Goal: Find specific page/section: Find specific page/section

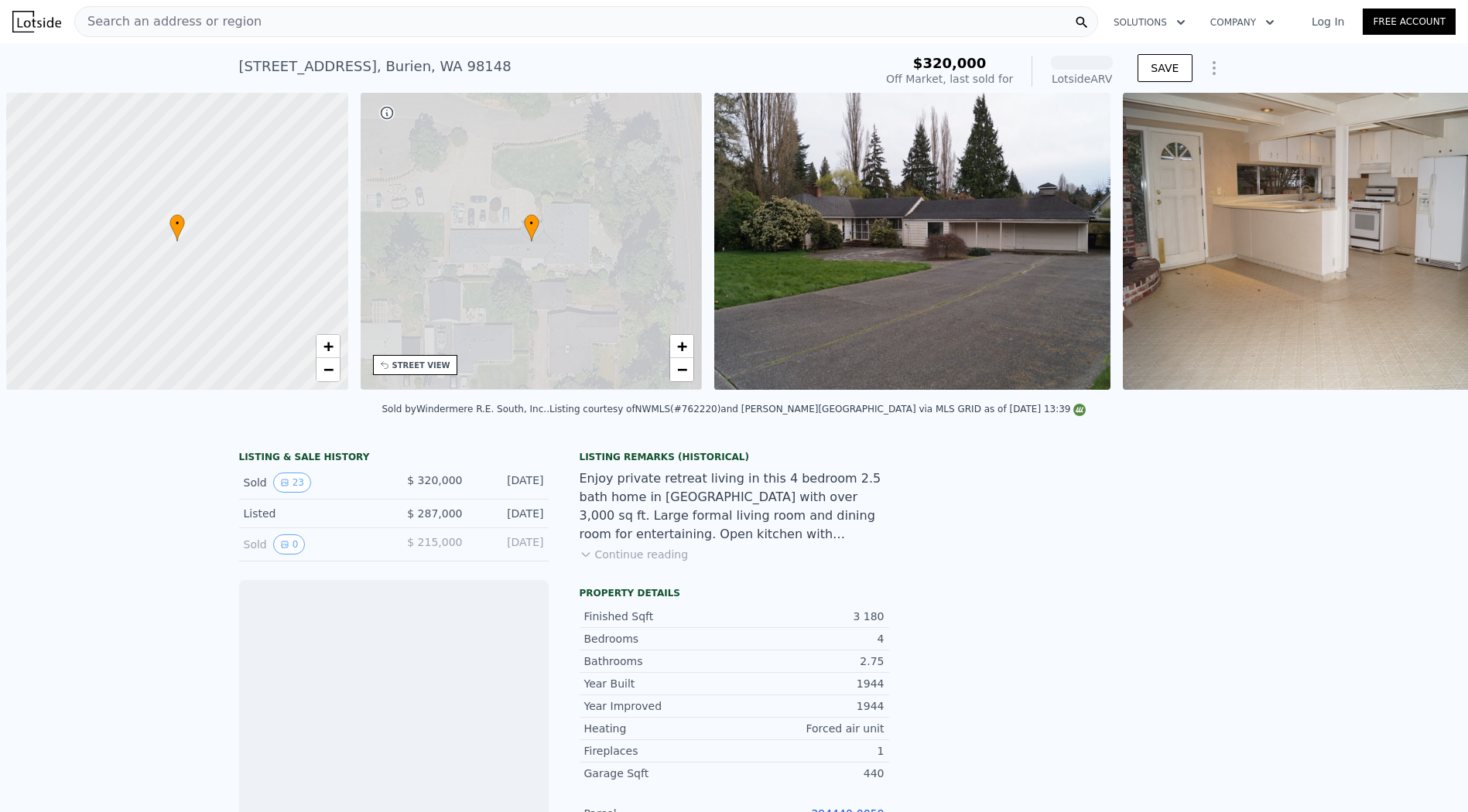
scroll to position [0, 6]
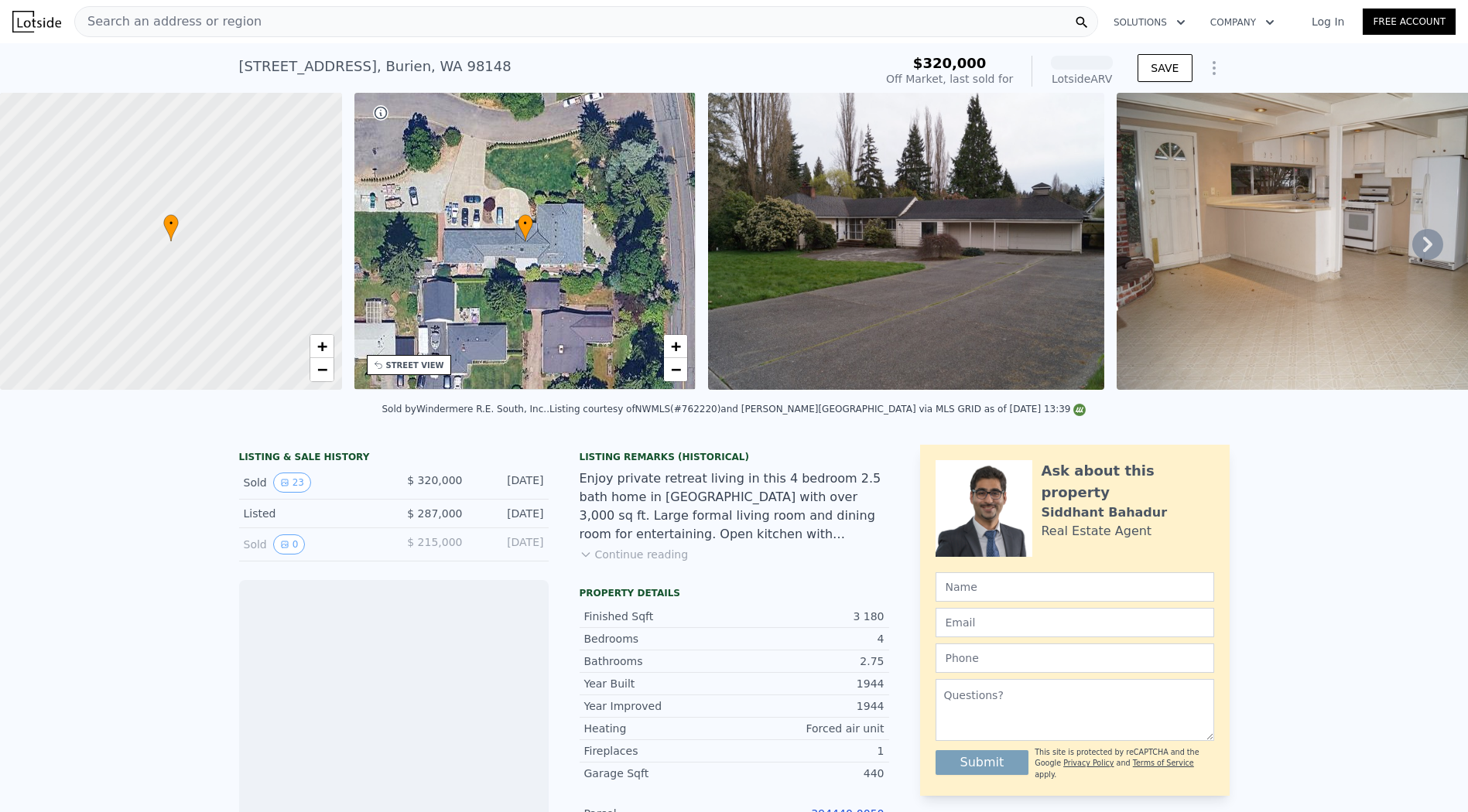
click at [257, 35] on div "Search an address or region" at bounding box center [586, 22] width 1024 height 31
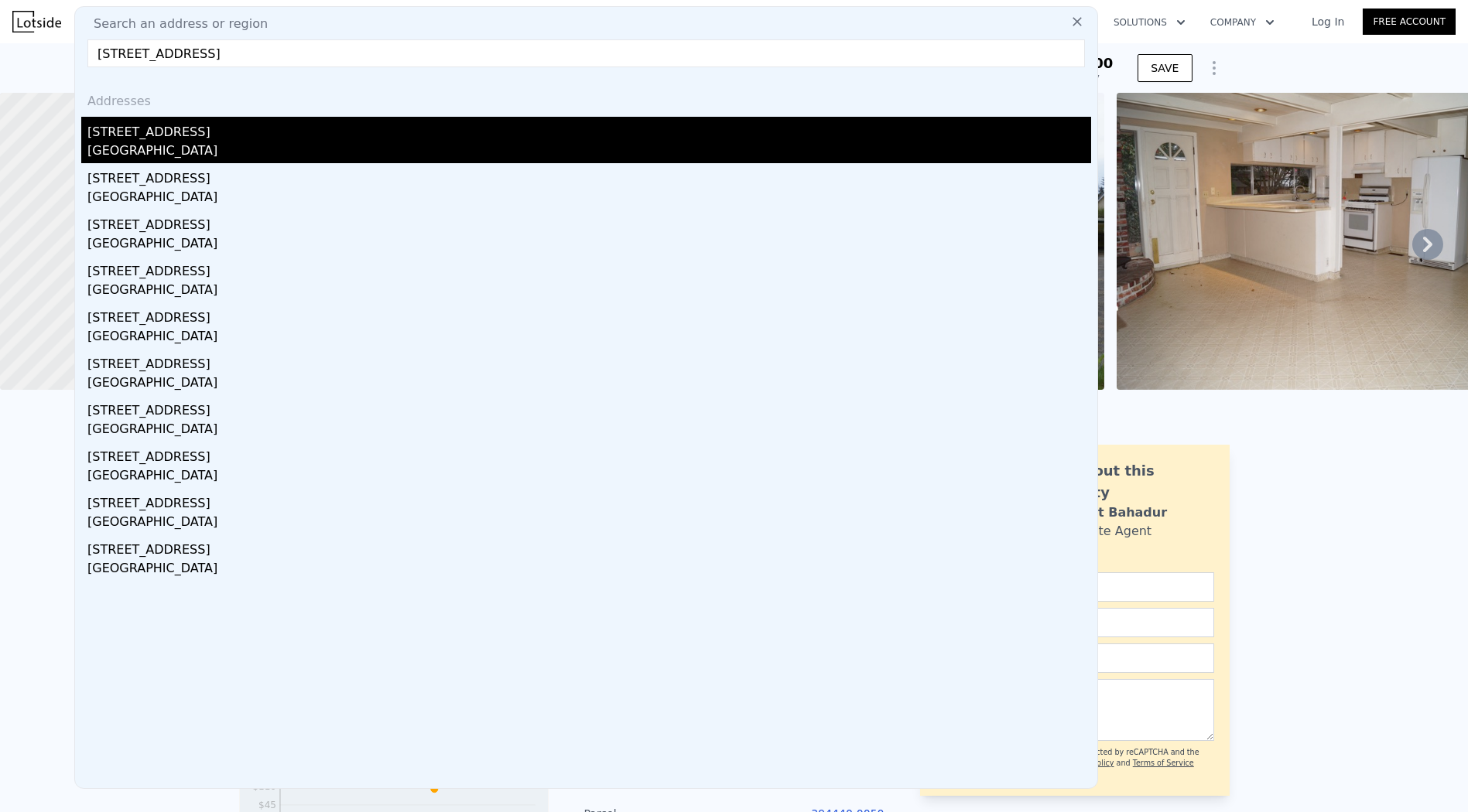
type input "[STREET_ADDRESS]"
click at [267, 141] on div "[GEOGRAPHIC_DATA]" at bounding box center [590, 152] width 1004 height 22
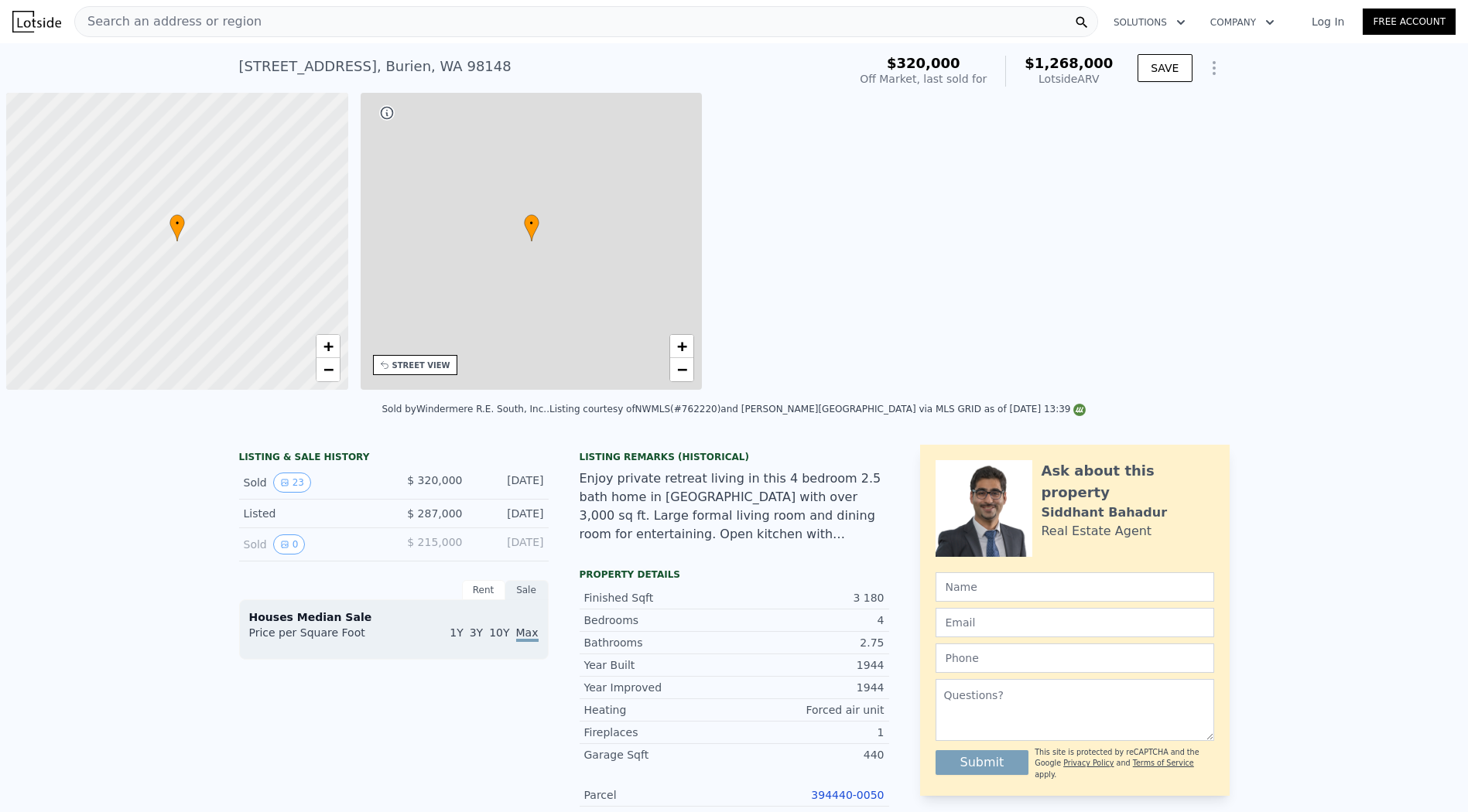
scroll to position [0, 6]
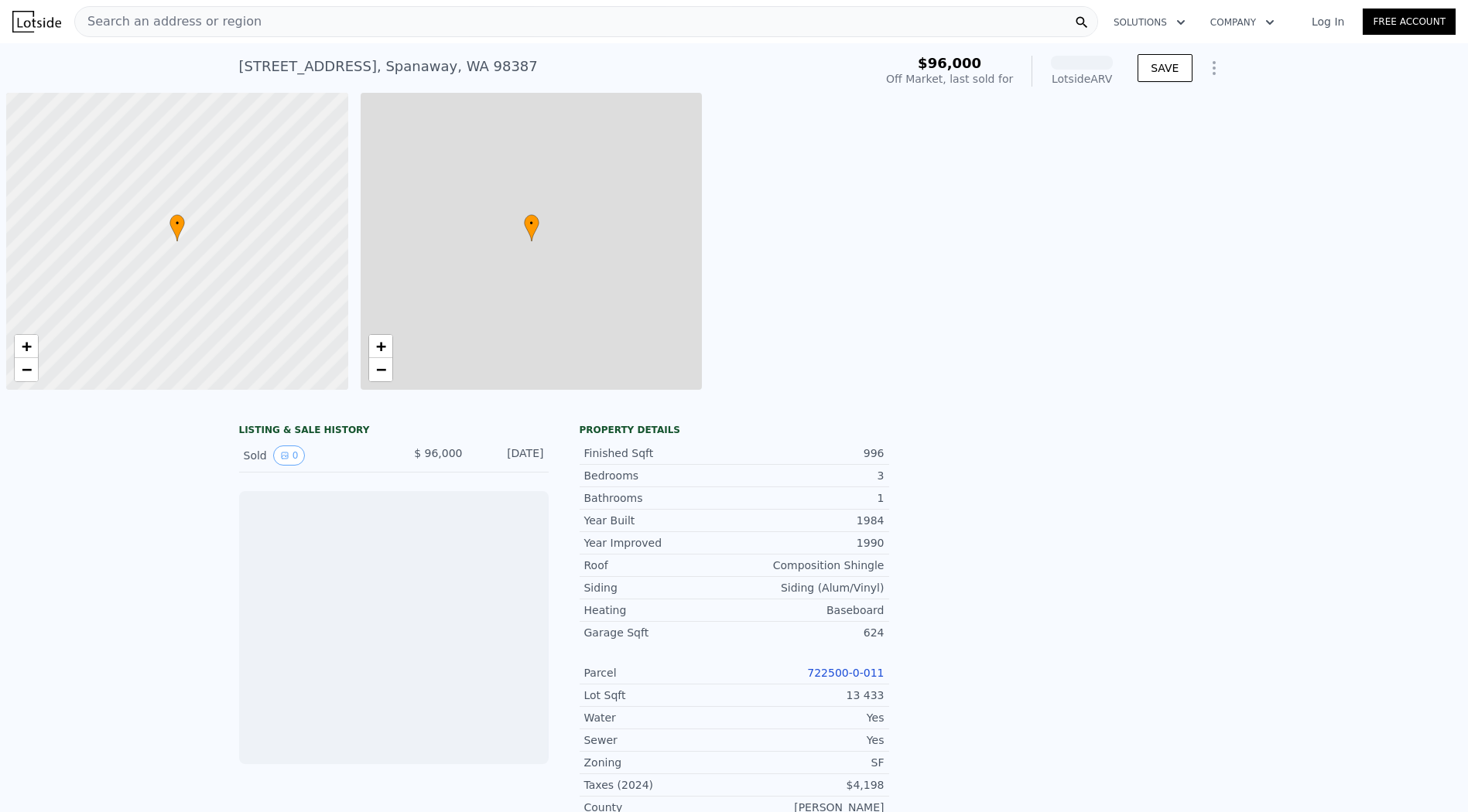
scroll to position [0, 6]
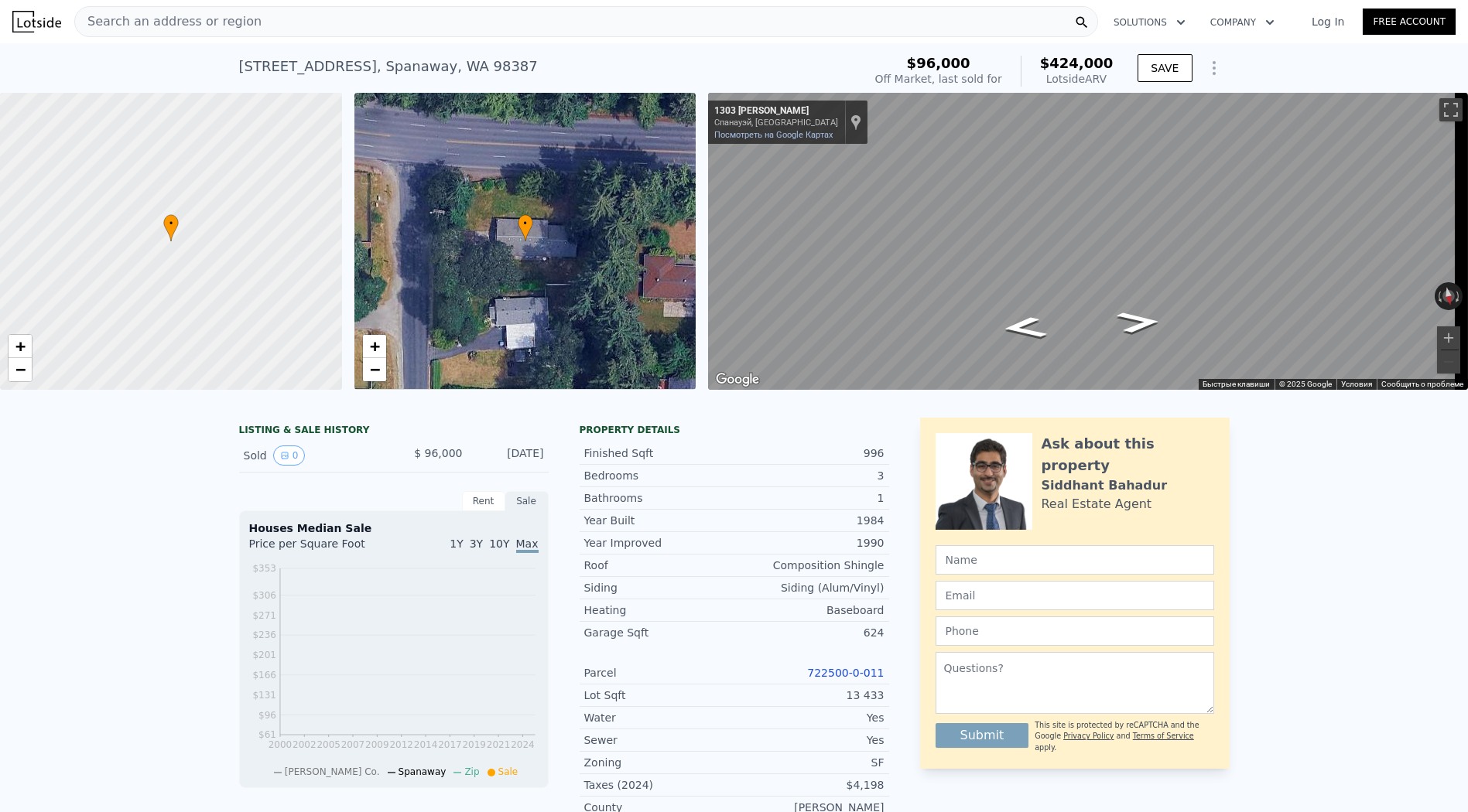
click at [852, 449] on div "Finished Sqft 996 Bedrooms 3 Bathrooms 1 Year Built 1984 Year Improved 1990 Roo…" at bounding box center [734, 638] width 310 height 404
